Goal: Task Accomplishment & Management: Use online tool/utility

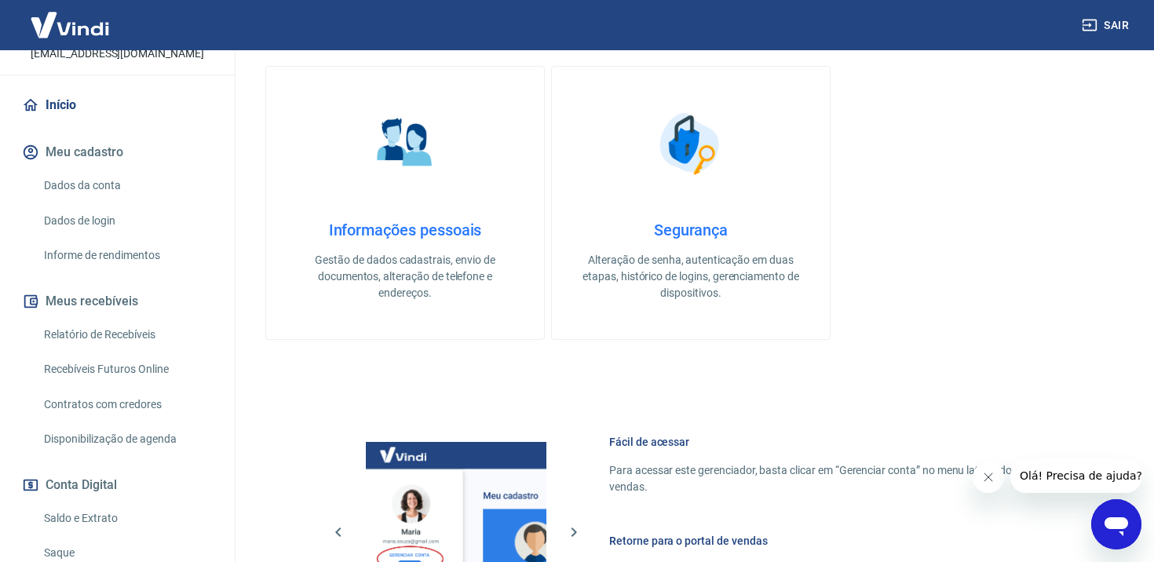
scroll to position [372, 0]
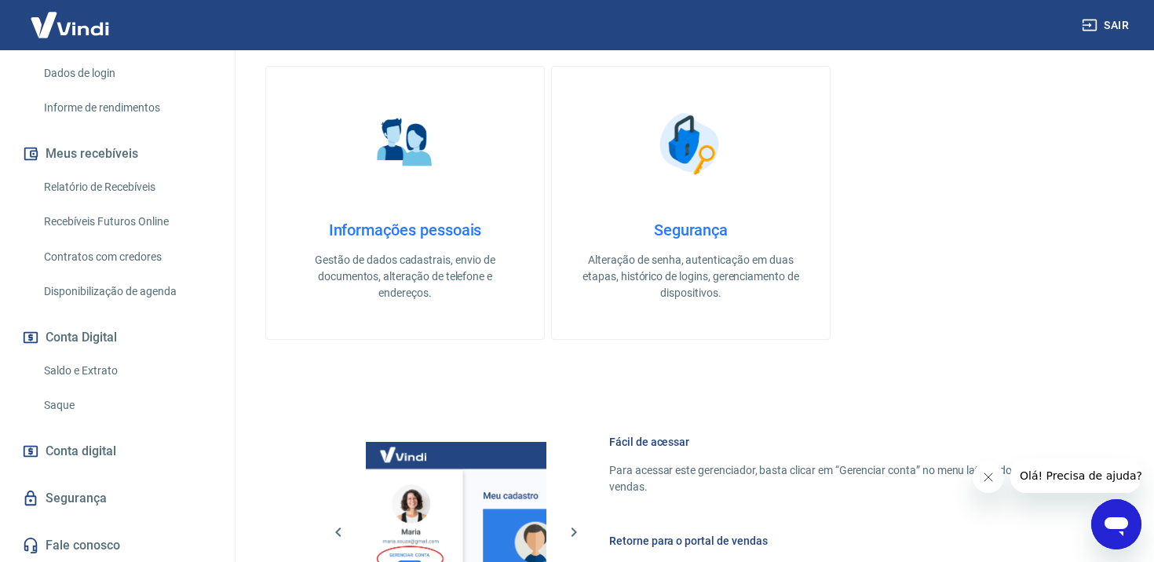
click at [60, 401] on link "Saque" at bounding box center [127, 405] width 178 height 32
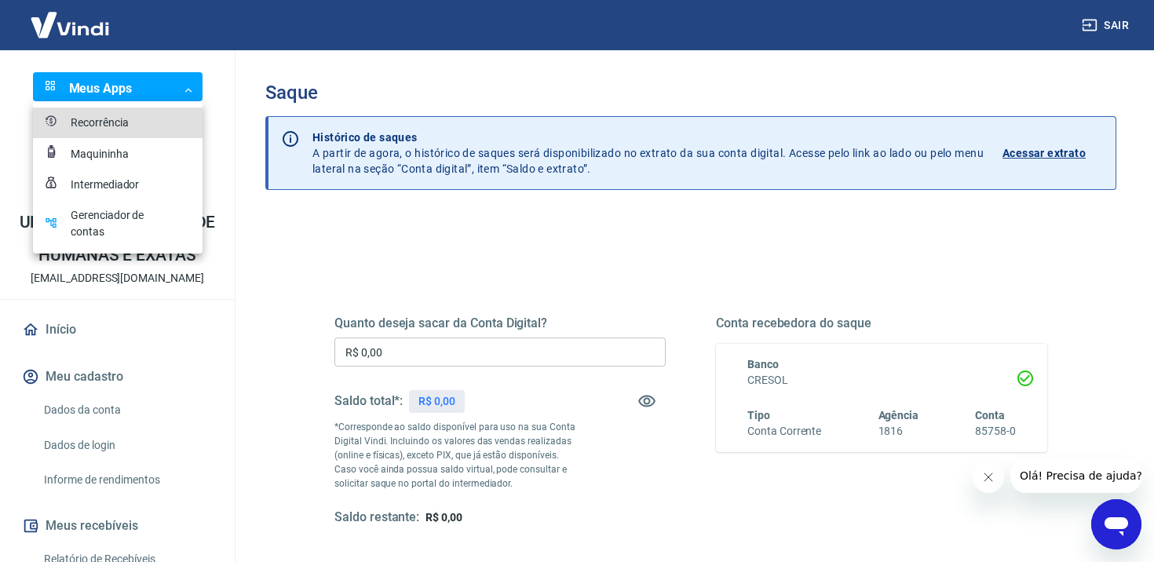
click at [122, 90] on body "Sair Meus Apps ​ ​ UNIFAHE - FACULDADE DE ADMINISTRAÇÃO, HUMANAS E EXATAS [EMAI…" at bounding box center [577, 281] width 1154 height 562
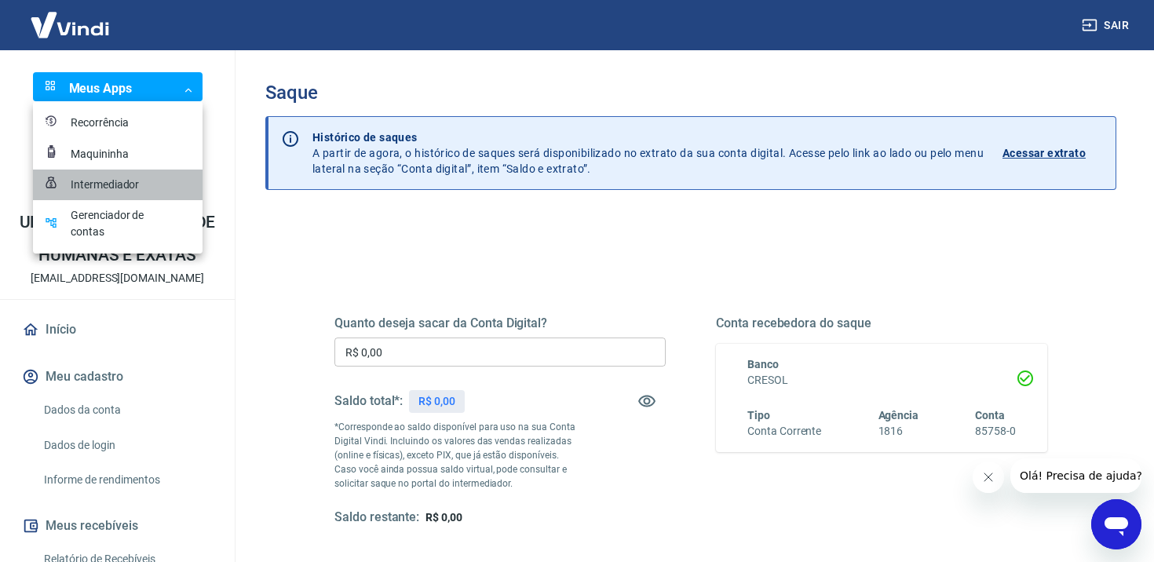
click at [126, 177] on div "Intermediador" at bounding box center [110, 185] width 79 height 16
